Goal: Information Seeking & Learning: Learn about a topic

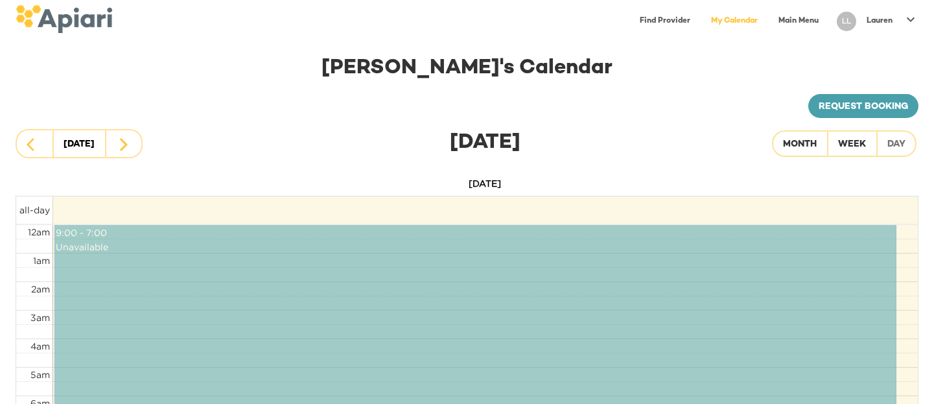
scroll to position [10, 0]
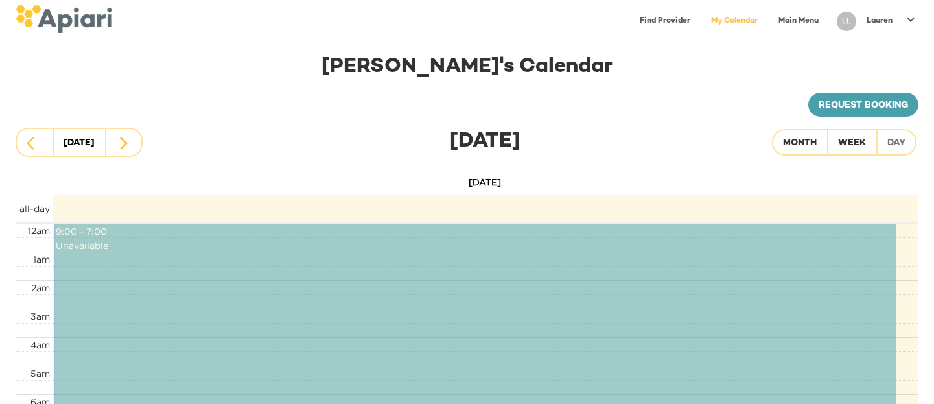
click at [797, 19] on link "Main Menu" at bounding box center [799, 21] width 56 height 27
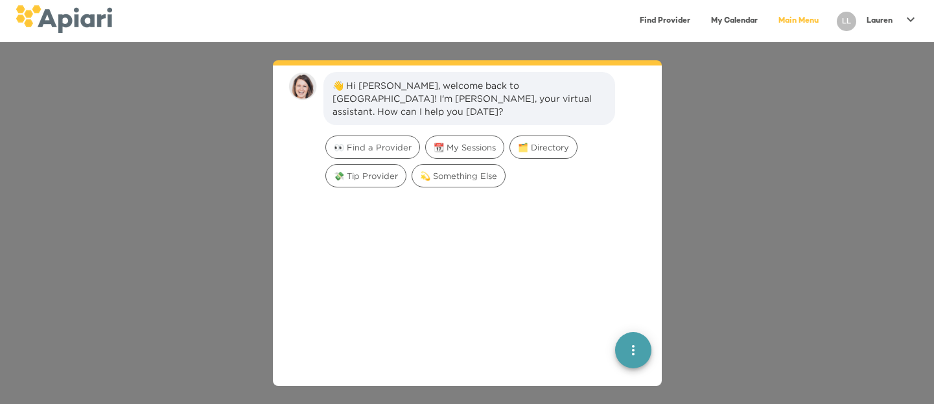
scroll to position [18, 0]
click at [731, 17] on link "My Calendar" at bounding box center [734, 21] width 62 height 27
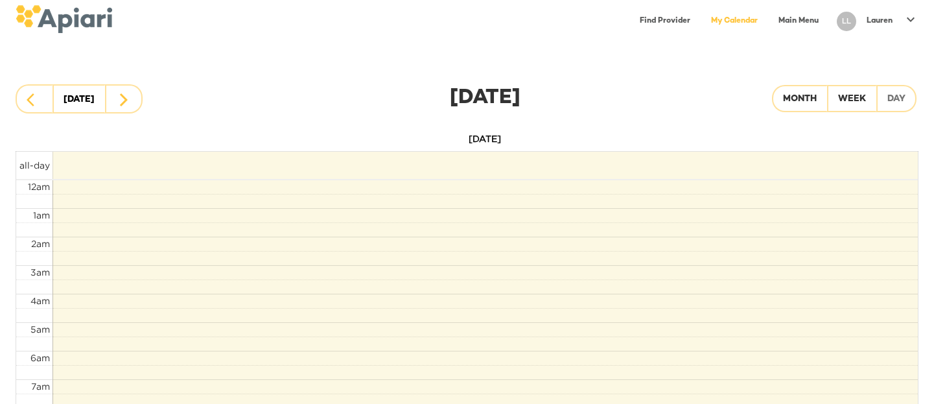
click at [911, 19] on icon at bounding box center [911, 19] width 8 height 5
click at [881, 24] on p "My Profile" at bounding box center [887, 27] width 51 height 16
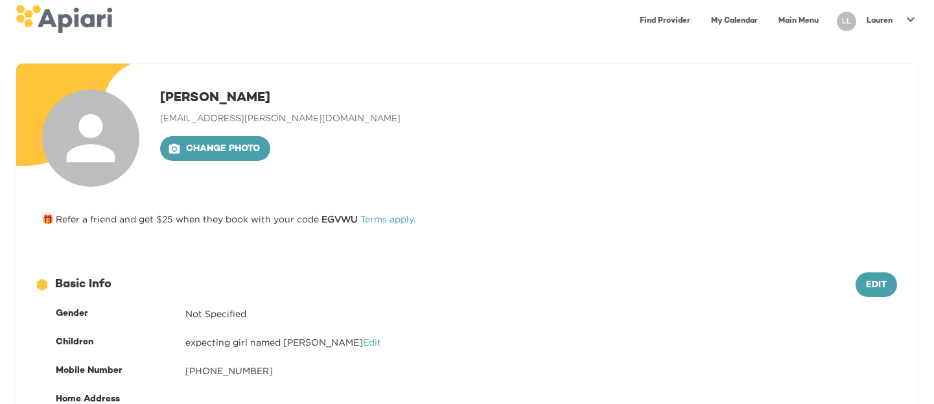
click at [728, 19] on link "My Calendar" at bounding box center [734, 21] width 62 height 27
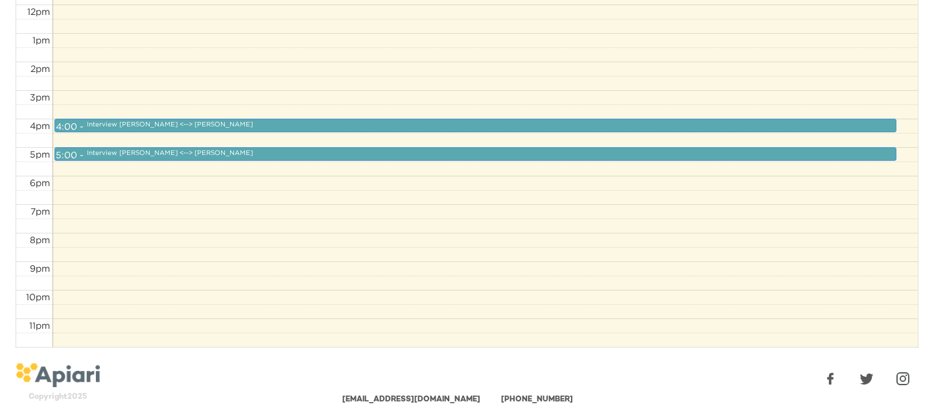
scroll to position [505, 0]
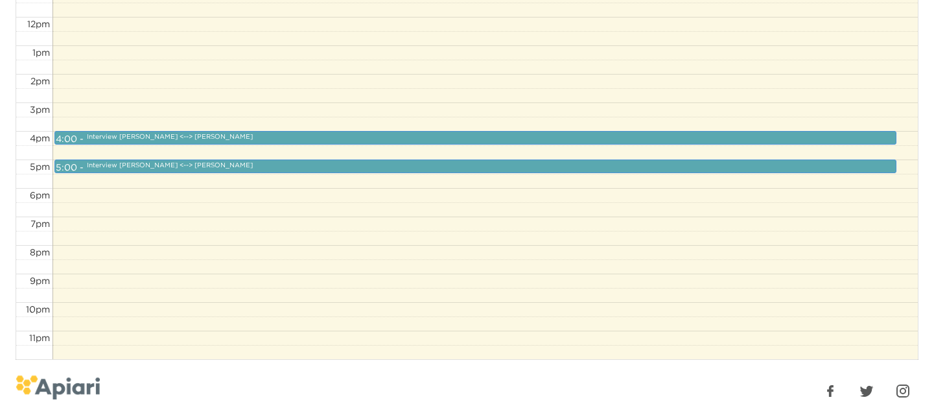
click at [156, 136] on div "Interview Lauren <--> Melinda" at bounding box center [170, 137] width 166 height 10
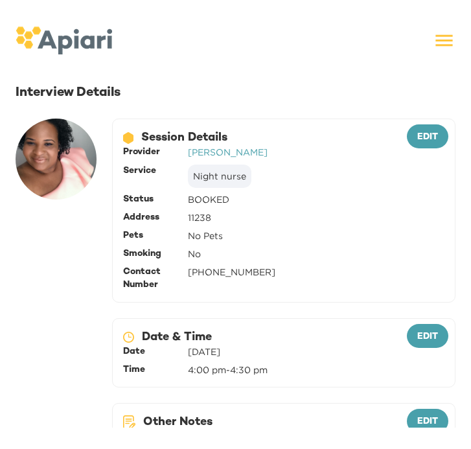
scroll to position [3, 0]
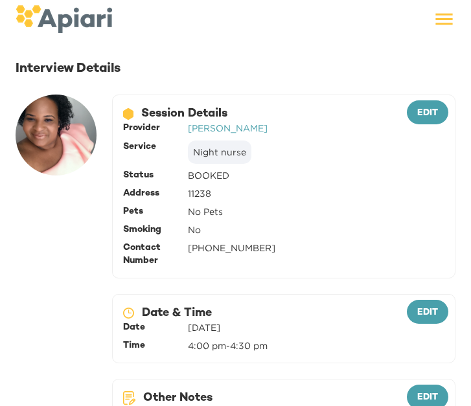
click at [203, 128] on link "Melinda" at bounding box center [228, 128] width 80 height 10
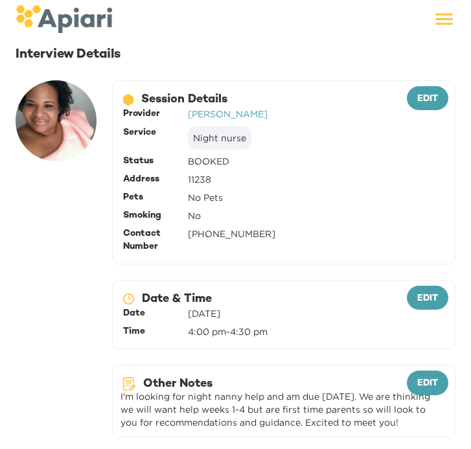
scroll to position [0, 0]
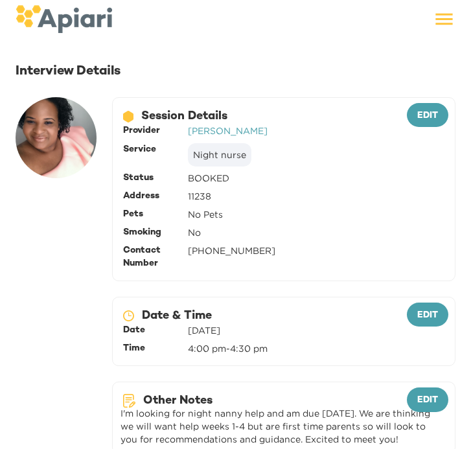
click at [198, 132] on link "Melinda" at bounding box center [228, 131] width 80 height 10
click at [449, 24] on icon at bounding box center [444, 20] width 17 height 12
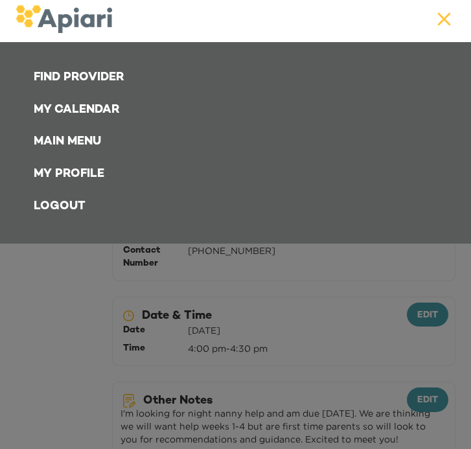
click at [60, 121] on link "My Calendar" at bounding box center [238, 110] width 425 height 32
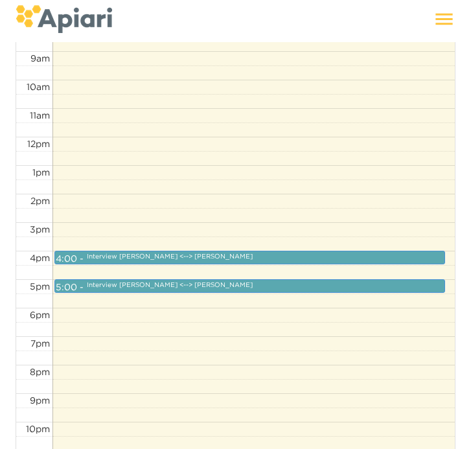
scroll to position [415, 0]
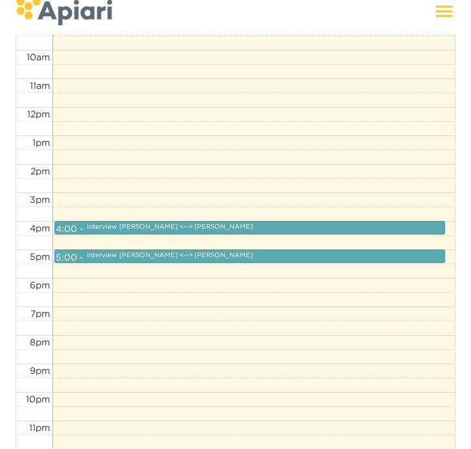
click at [117, 257] on div "Interview Lauren <--> Britney" at bounding box center [170, 255] width 166 height 10
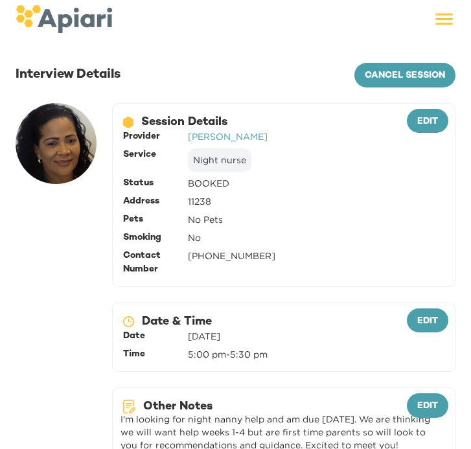
click at [200, 136] on link "Britney" at bounding box center [228, 137] width 80 height 10
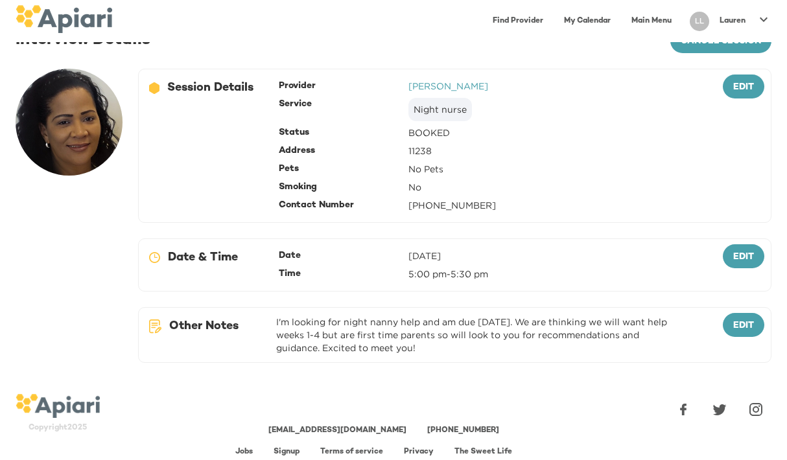
scroll to position [47, 0]
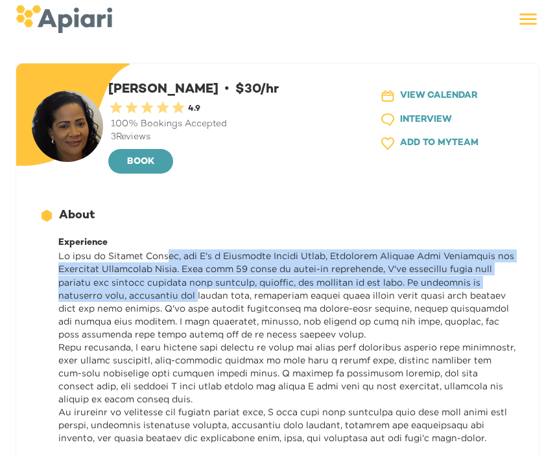
drag, startPoint x: 174, startPoint y: 257, endPoint x: 197, endPoint y: 296, distance: 45.4
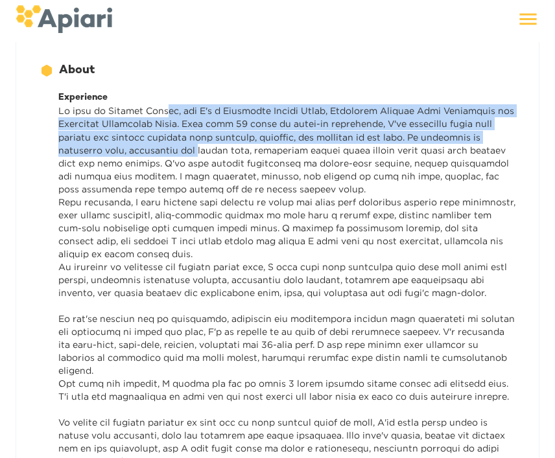
scroll to position [147, 0]
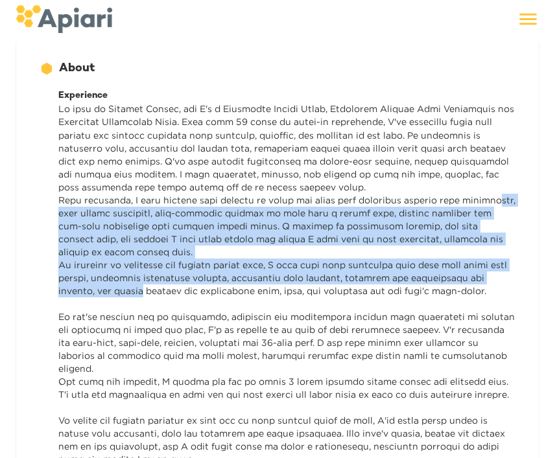
drag, startPoint x: 90, startPoint y: 207, endPoint x: 106, endPoint y: 294, distance: 88.4
click at [106, 294] on p at bounding box center [286, 348] width 457 height 493
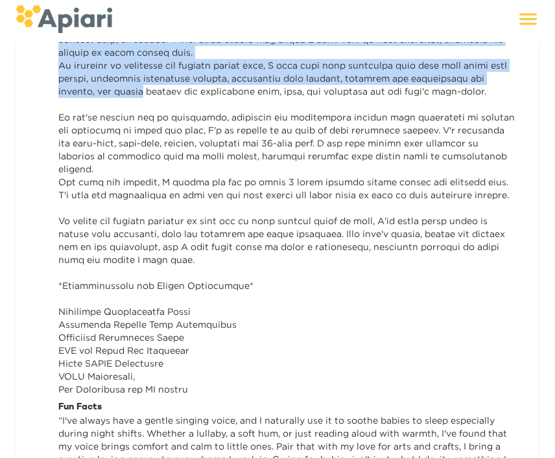
scroll to position [348, 0]
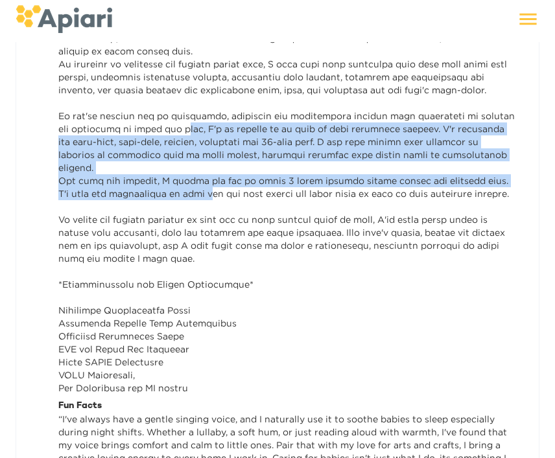
drag, startPoint x: 167, startPoint y: 128, endPoint x: 193, endPoint y: 182, distance: 60.3
click at [194, 183] on p at bounding box center [286, 147] width 457 height 493
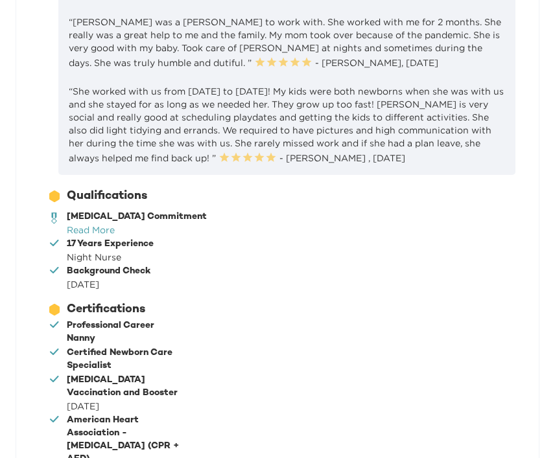
scroll to position [916, 0]
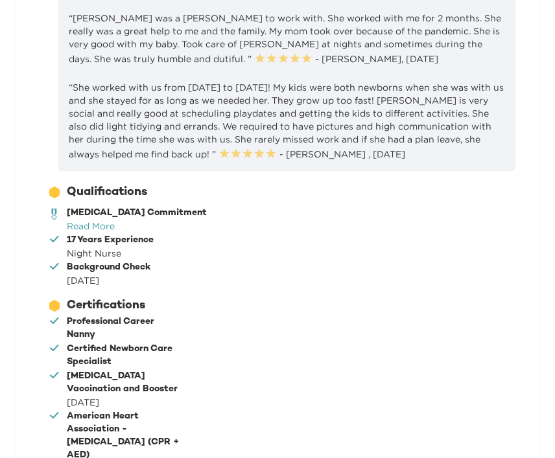
drag, startPoint x: 395, startPoint y: 139, endPoint x: 441, endPoint y: 196, distance: 73.3
click at [441, 171] on div "“Britney was wonderful! So warm, kind and caring. My baby boy and I both love h…" at bounding box center [286, 64] width 457 height 213
click at [395, 260] on div "21D33A33-32E5-4B60-AC6D-4B2F28DBB9C0 Created with sketchtool. 17 Years Experien…" at bounding box center [282, 246] width 471 height 27
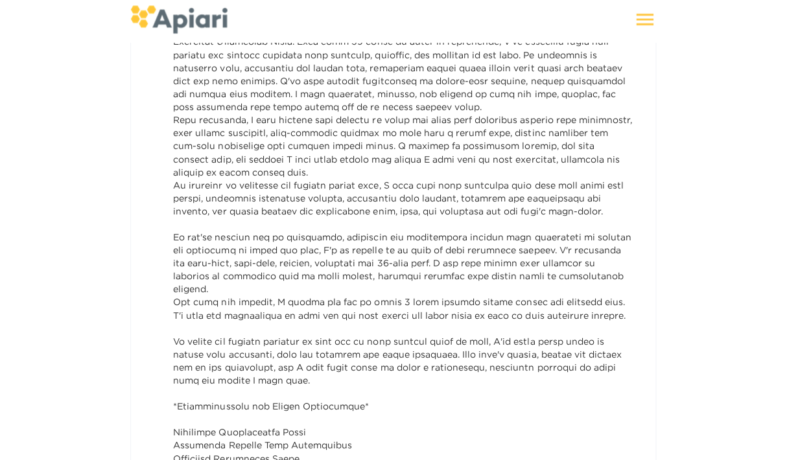
scroll to position [0, 0]
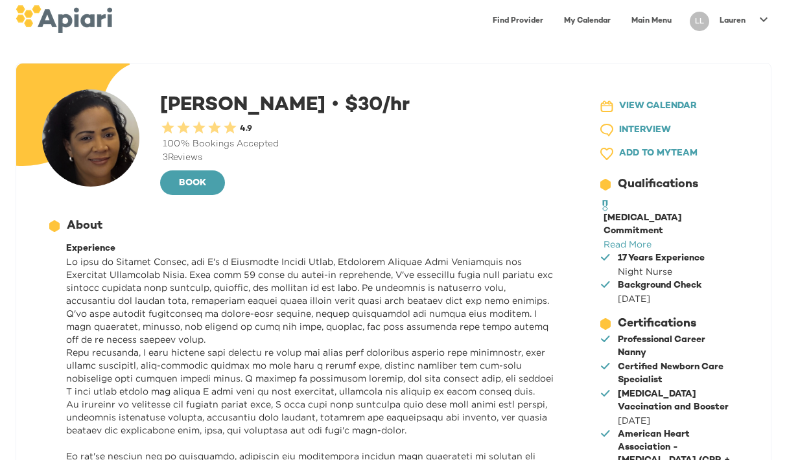
click at [471, 21] on link "Main Menu" at bounding box center [652, 21] width 56 height 27
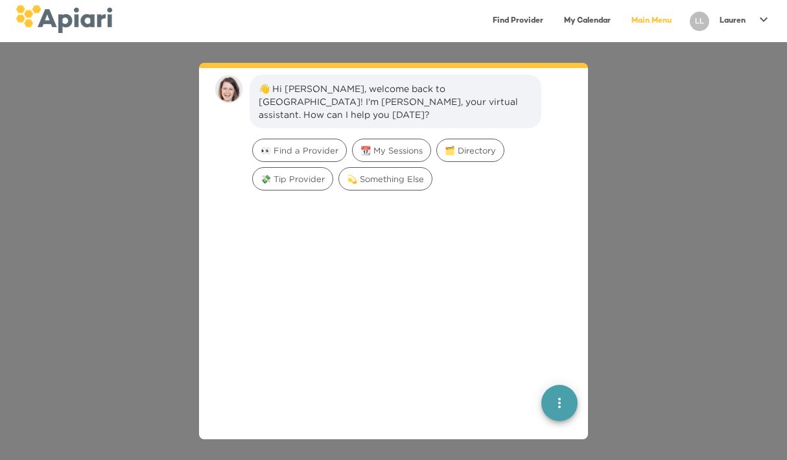
scroll to position [18, 0]
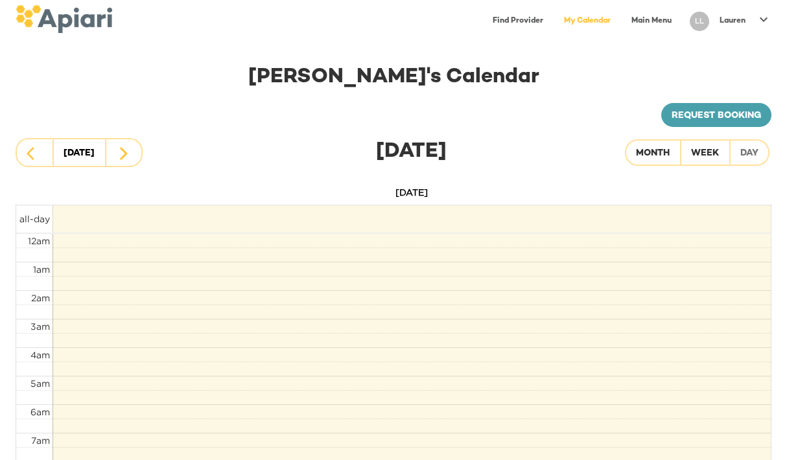
click at [592, 19] on link "My Calendar" at bounding box center [587, 21] width 62 height 27
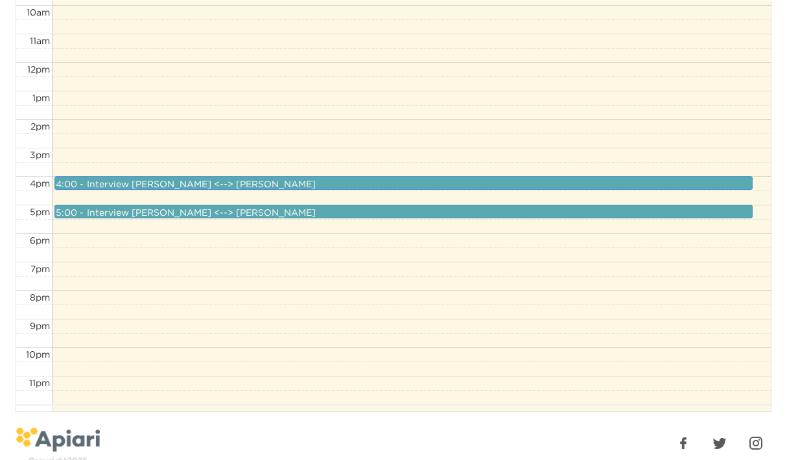
click at [228, 215] on div "5:00 - 5:30 Interview Lauren <--> Britney" at bounding box center [404, 211] width 698 height 12
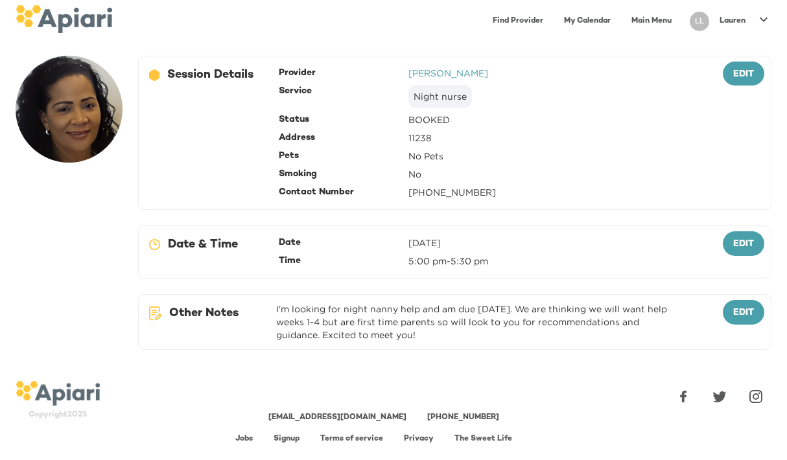
click at [423, 73] on link "Britney" at bounding box center [448, 73] width 80 height 10
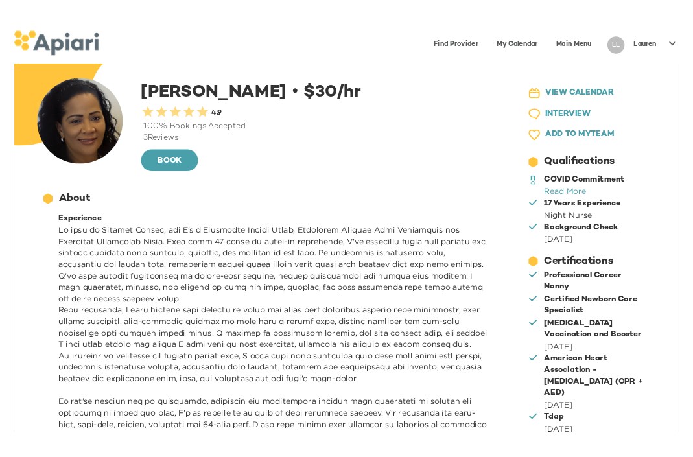
scroll to position [38, 0]
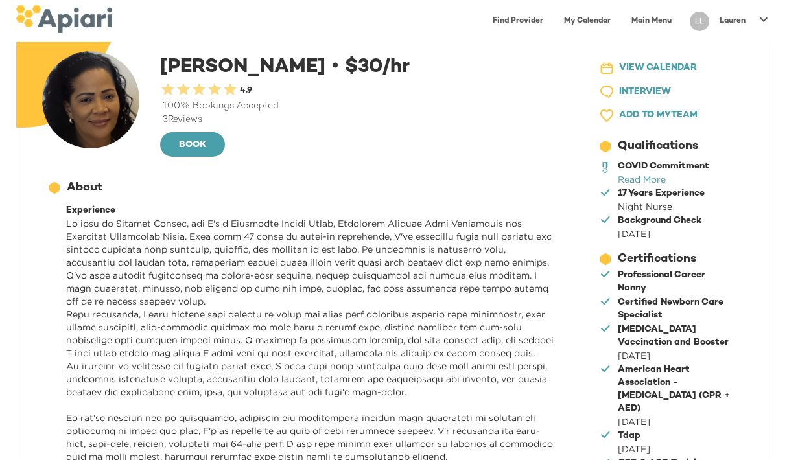
click at [666, 63] on span "VIEW CALENDAR" at bounding box center [658, 68] width 78 height 16
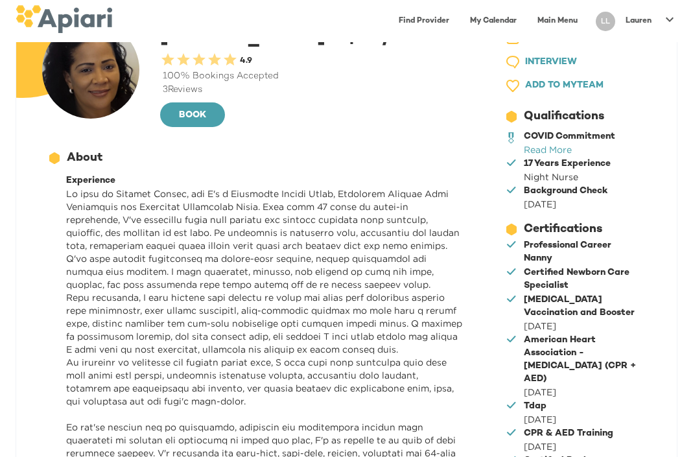
scroll to position [0, 0]
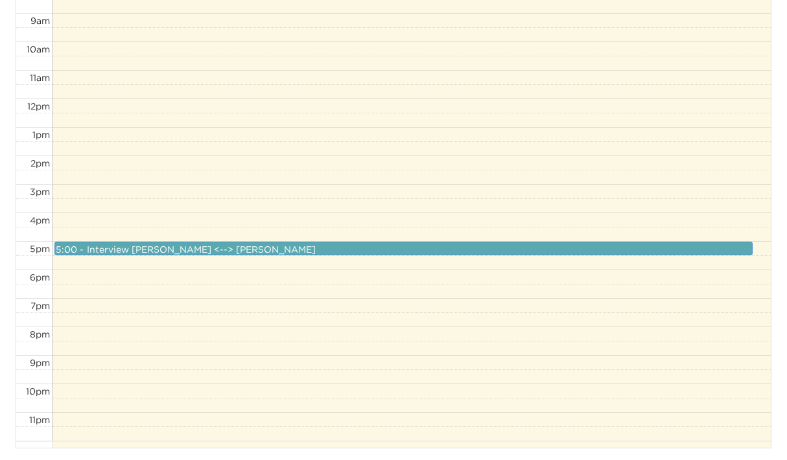
scroll to position [560, 0]
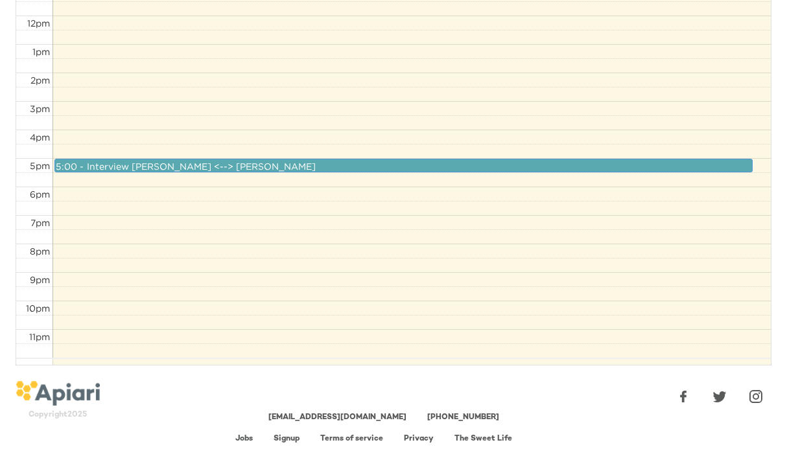
click at [384, 163] on div "5:00 - 5:30 Interview [PERSON_NAME] <--> [PERSON_NAME]" at bounding box center [404, 165] width 698 height 12
